Goal: Transaction & Acquisition: Purchase product/service

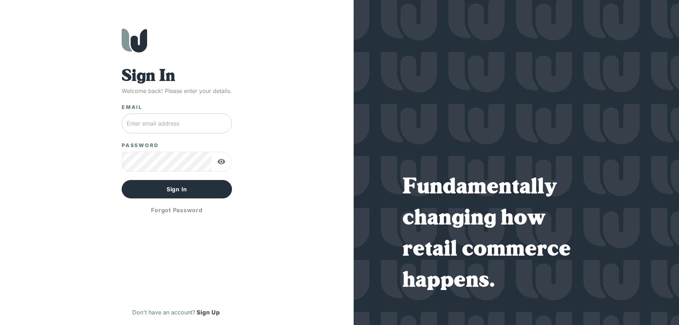
click at [175, 126] on input "text" at bounding box center [177, 124] width 110 height 20
type input "amy@blimpcitybikeandhike.com"
click at [122, 180] on button "Sign In" at bounding box center [177, 189] width 110 height 18
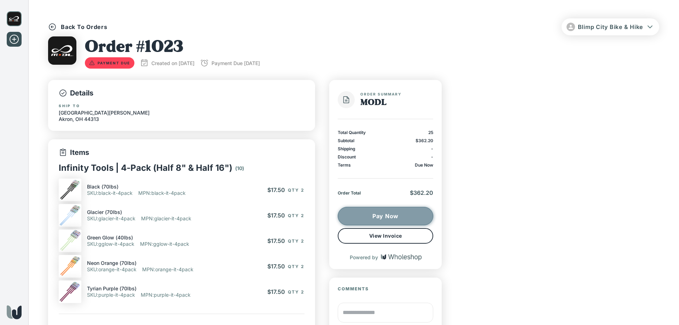
click at [418, 217] on button "Pay Now" at bounding box center [385, 216] width 95 height 18
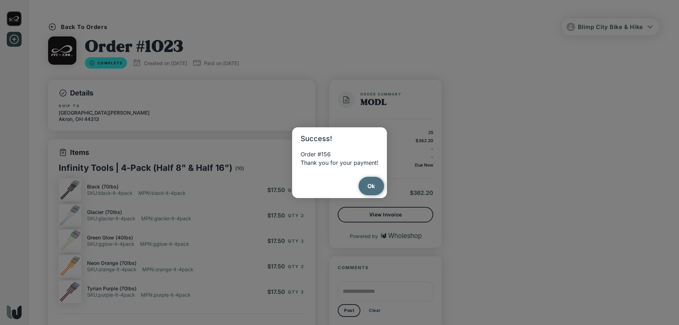
click at [367, 189] on button "Ok" at bounding box center [372, 186] width 26 height 18
